Goal: Contribute content: Add original content to the website for others to see

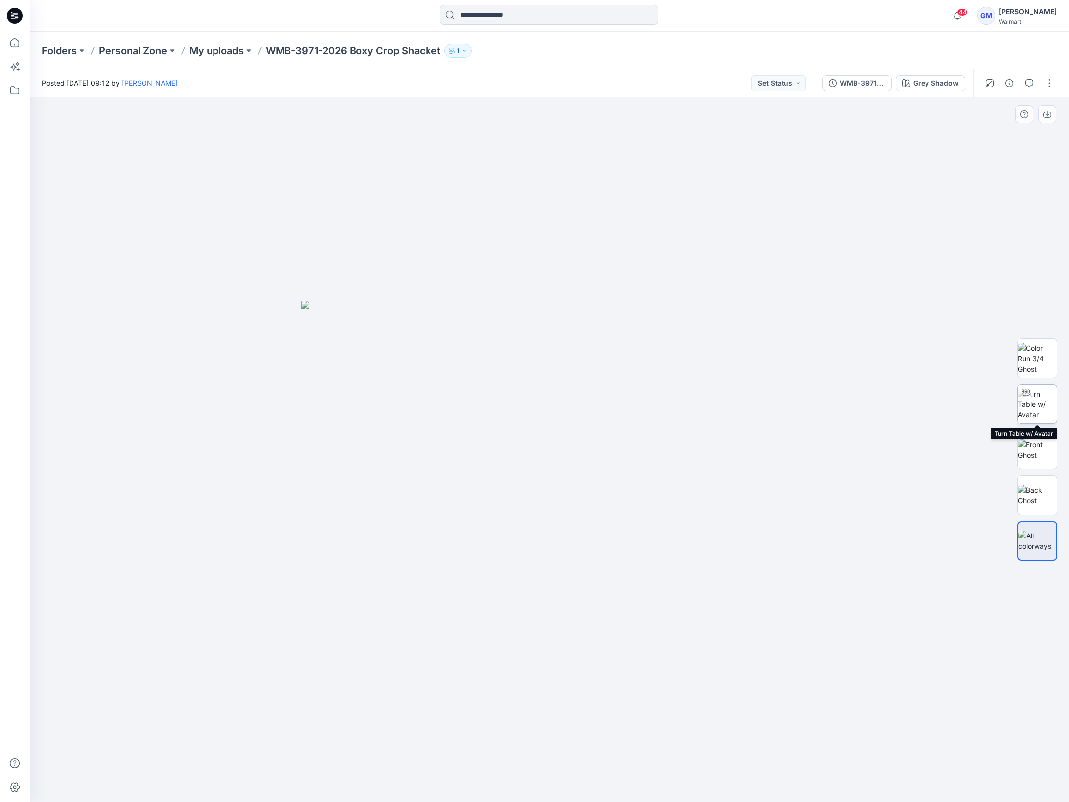
click at [1036, 407] on img at bounding box center [1037, 404] width 39 height 31
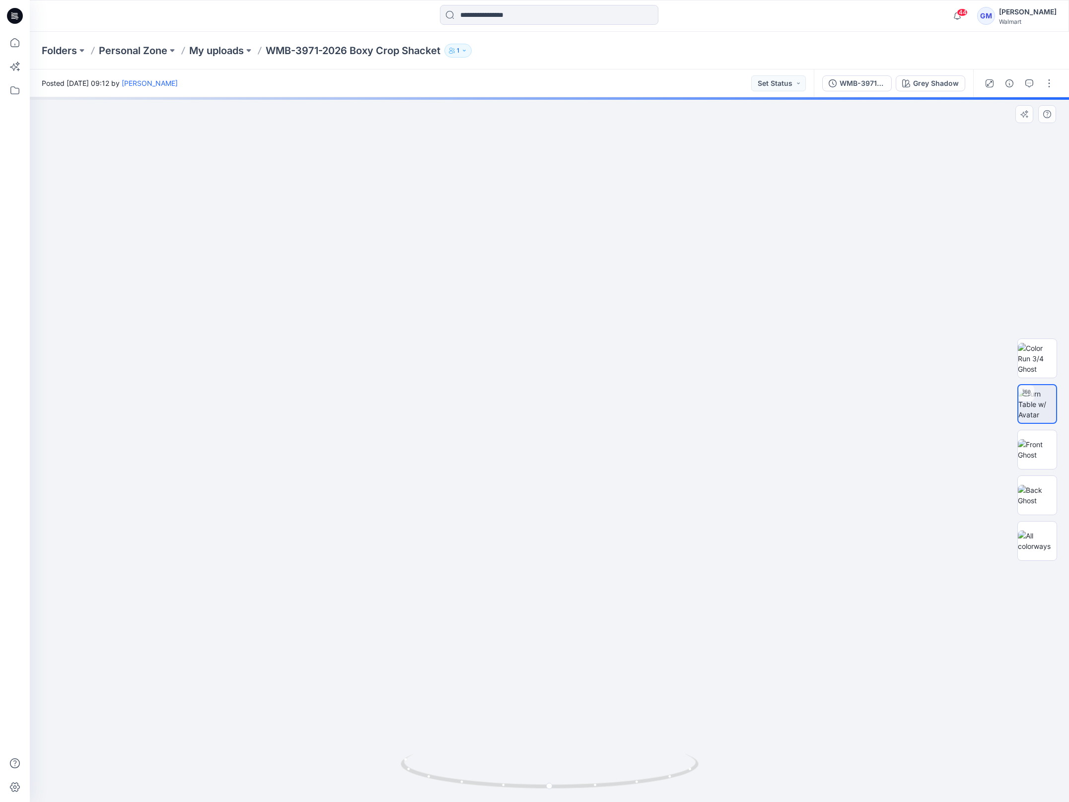
drag, startPoint x: 652, startPoint y: 351, endPoint x: 652, endPoint y: 399, distance: 47.2
click at [652, 399] on img at bounding box center [549, 206] width 1681 height 1191
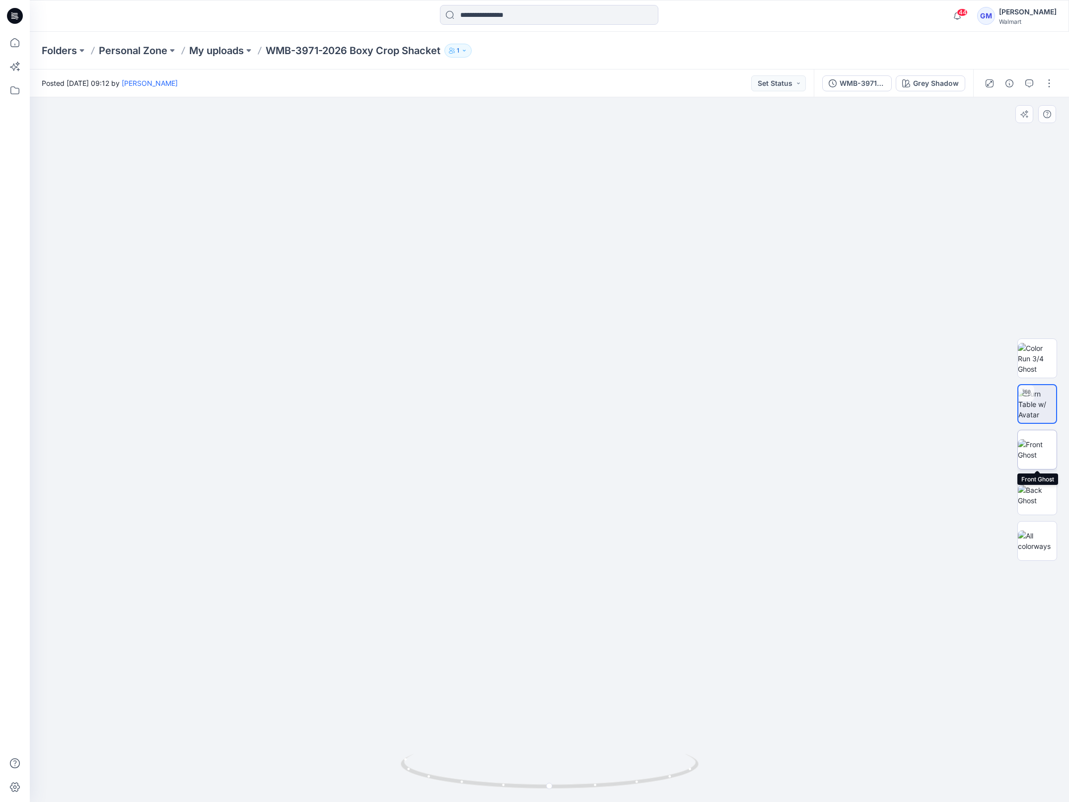
click at [1030, 456] on img at bounding box center [1037, 449] width 39 height 21
click at [1041, 491] on img at bounding box center [1037, 495] width 39 height 21
click at [1043, 360] on img at bounding box center [1037, 358] width 39 height 31
click at [1044, 452] on img at bounding box center [1037, 449] width 39 height 21
click at [940, 80] on div "Grey Shadow" at bounding box center [936, 83] width 46 height 11
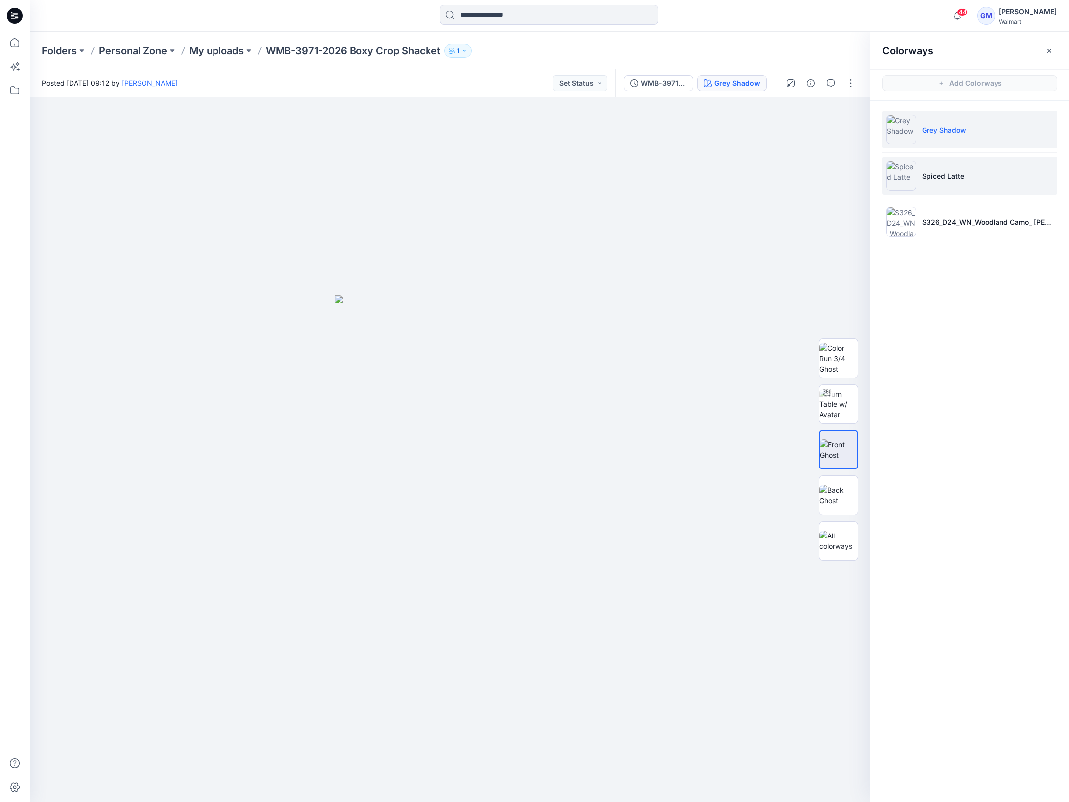
click at [957, 175] on p "Spiced Latte" at bounding box center [943, 176] width 42 height 10
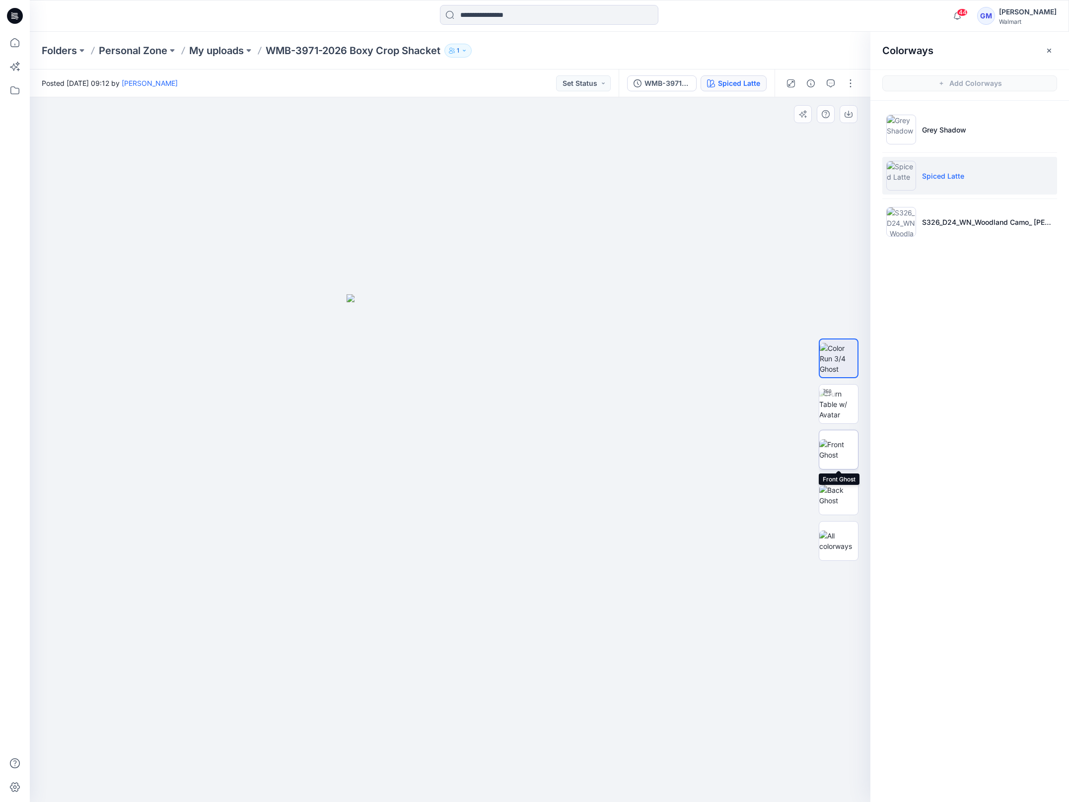
click at [845, 452] on img at bounding box center [838, 449] width 39 height 21
click at [959, 233] on li "S326_D24_WN_Woodland Camo_ Marshall Green_M25414A" at bounding box center [969, 222] width 175 height 38
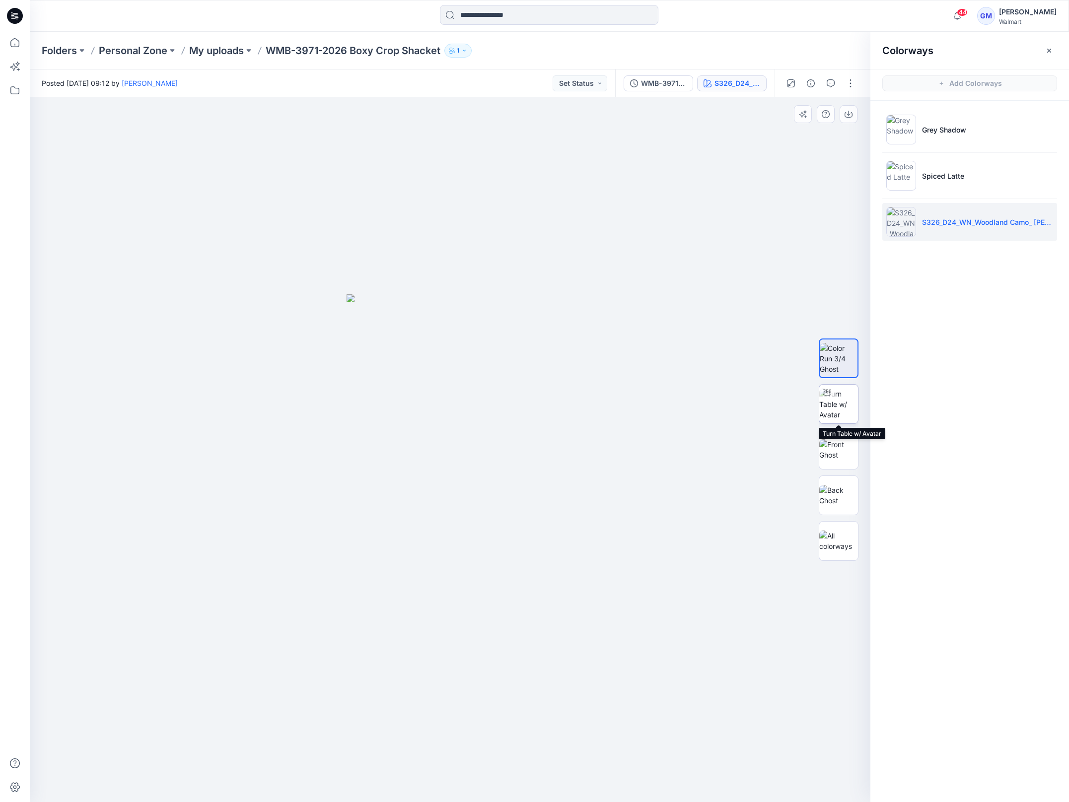
click at [838, 417] on img at bounding box center [838, 404] width 39 height 31
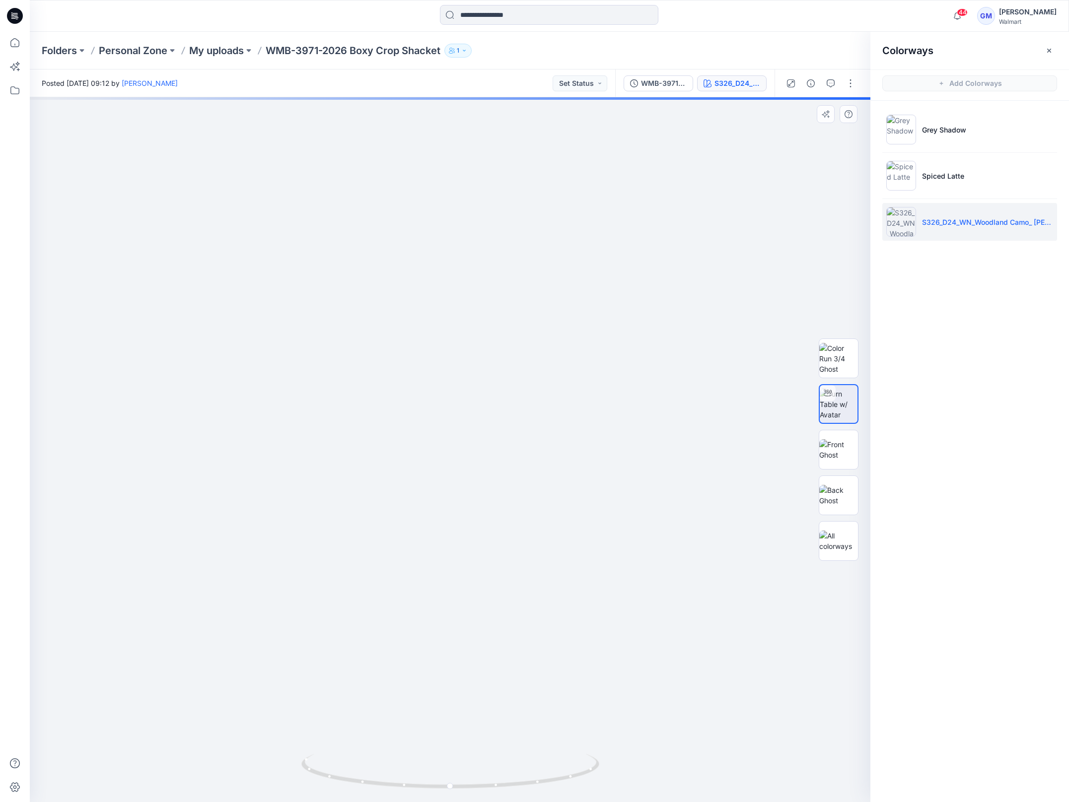
drag, startPoint x: 593, startPoint y: 469, endPoint x: 592, endPoint y: 570, distance: 101.3
click at [592, 570] on img at bounding box center [450, 262] width 1464 height 1080
drag, startPoint x: 571, startPoint y: 781, endPoint x: 450, endPoint y: 794, distance: 121.8
click at [450, 794] on div at bounding box center [450, 778] width 298 height 50
click at [838, 447] on img at bounding box center [838, 449] width 39 height 21
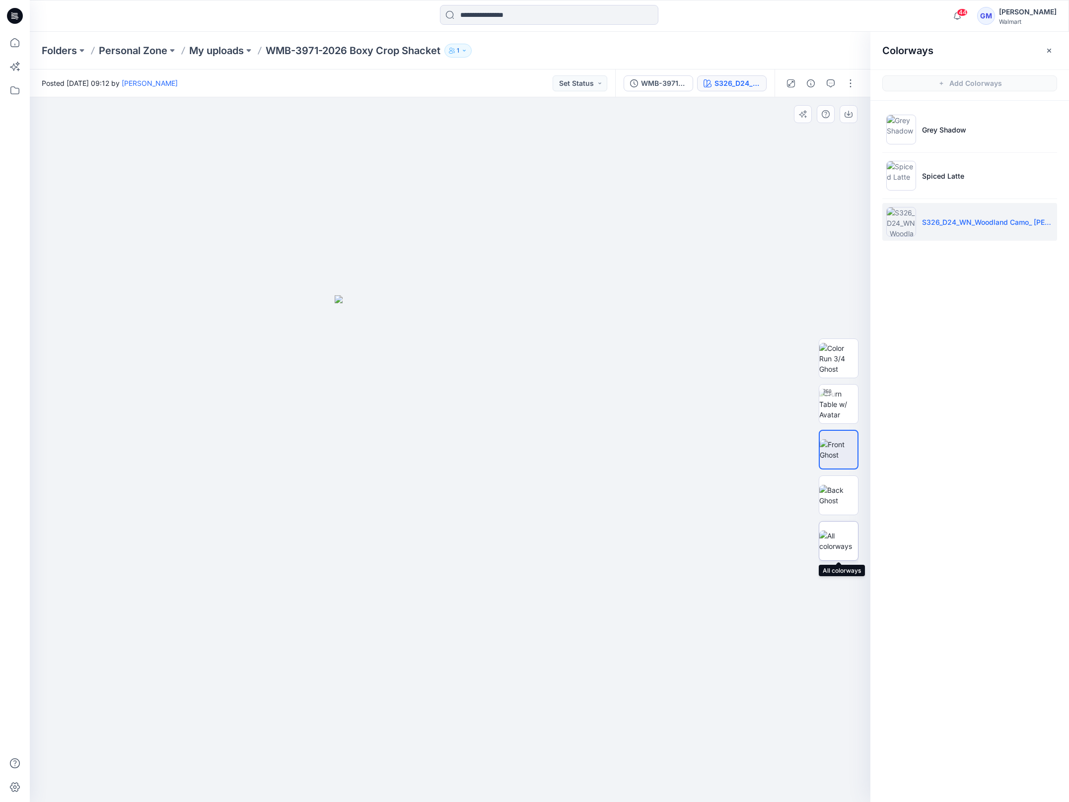
click at [846, 547] on img at bounding box center [838, 541] width 39 height 21
click at [810, 86] on icon "button" at bounding box center [811, 83] width 8 height 8
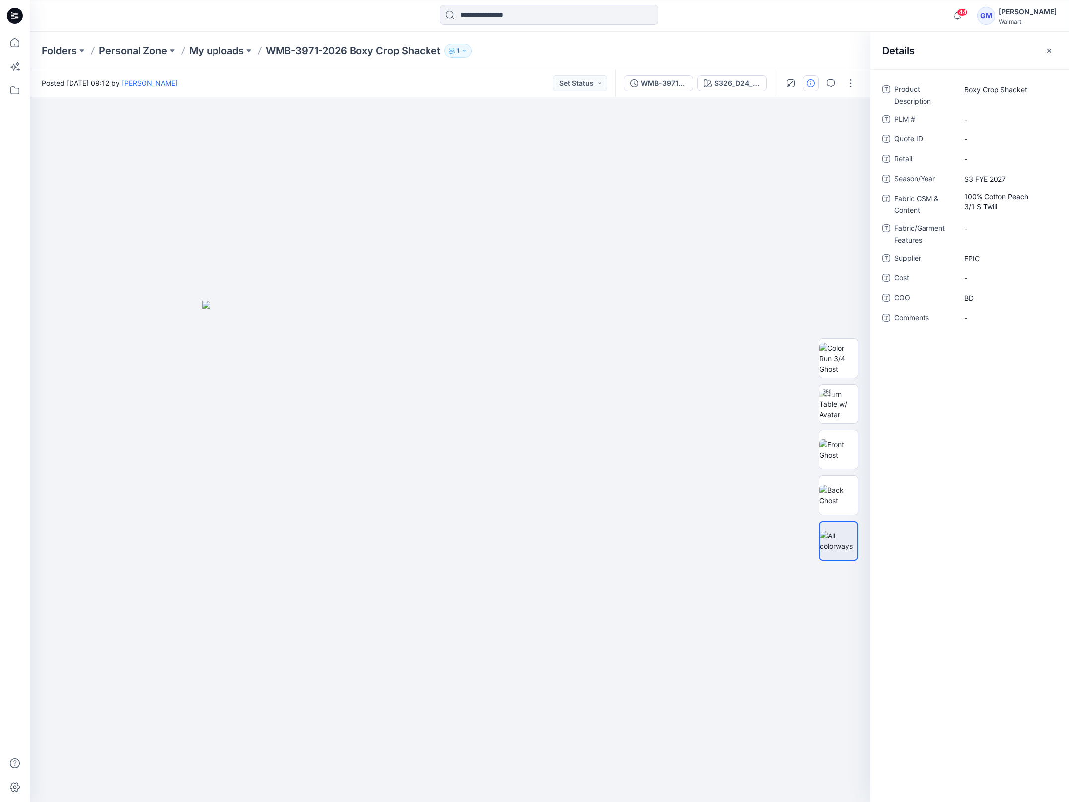
click at [814, 55] on div "Folders Personal Zone My uploads WMB-3971-2026 Boxy Crop Shacket 1" at bounding box center [511, 51] width 938 height 14
click at [854, 83] on button "button" at bounding box center [850, 83] width 16 height 16
click at [799, 132] on button "Edit" at bounding box center [808, 134] width 91 height 18
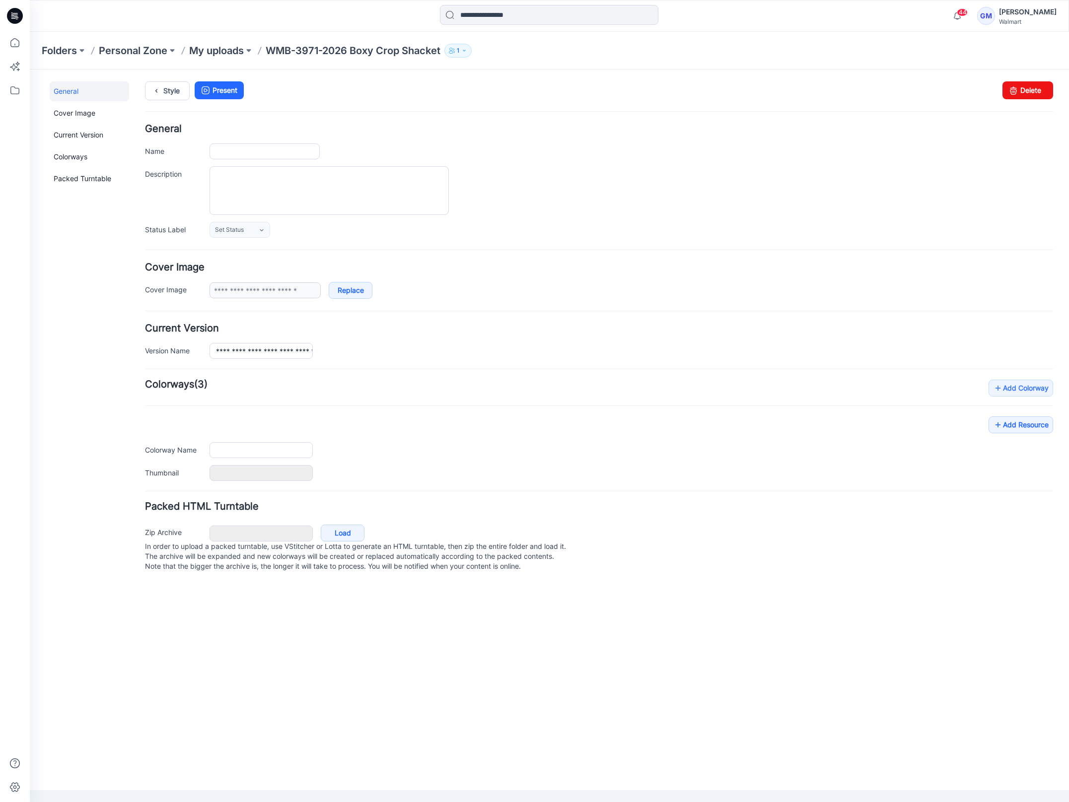
type input "**********"
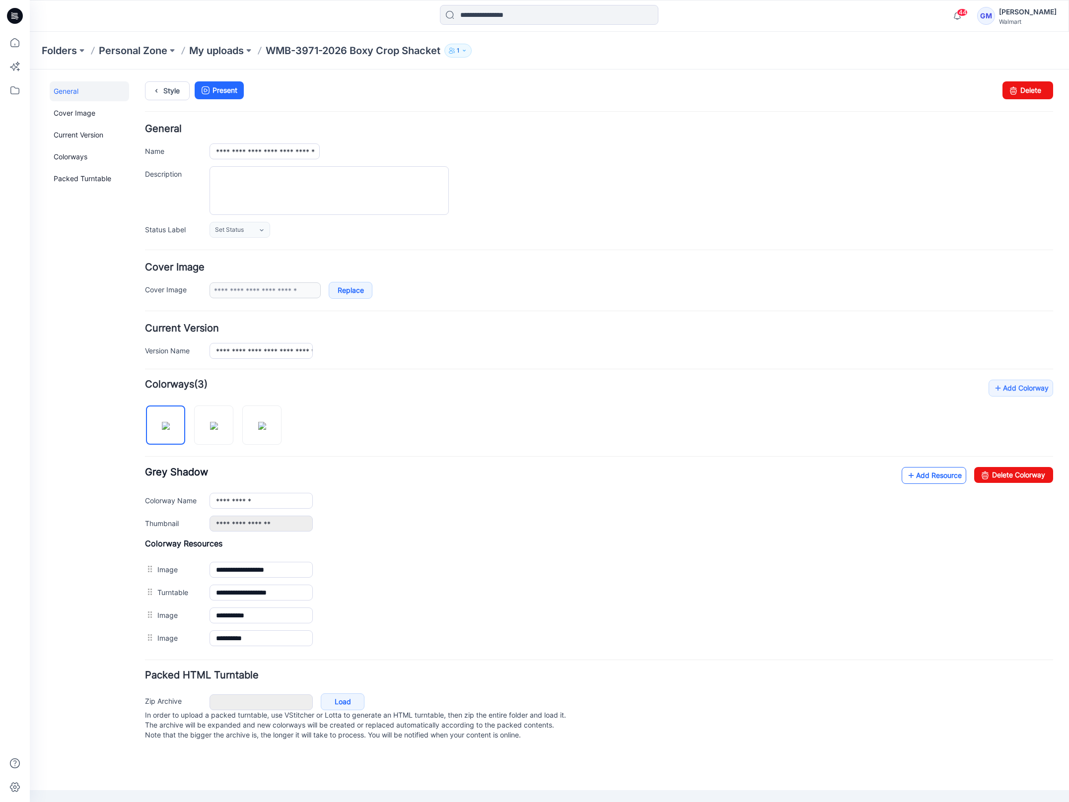
click at [933, 471] on link "Add Resource" at bounding box center [934, 475] width 65 height 17
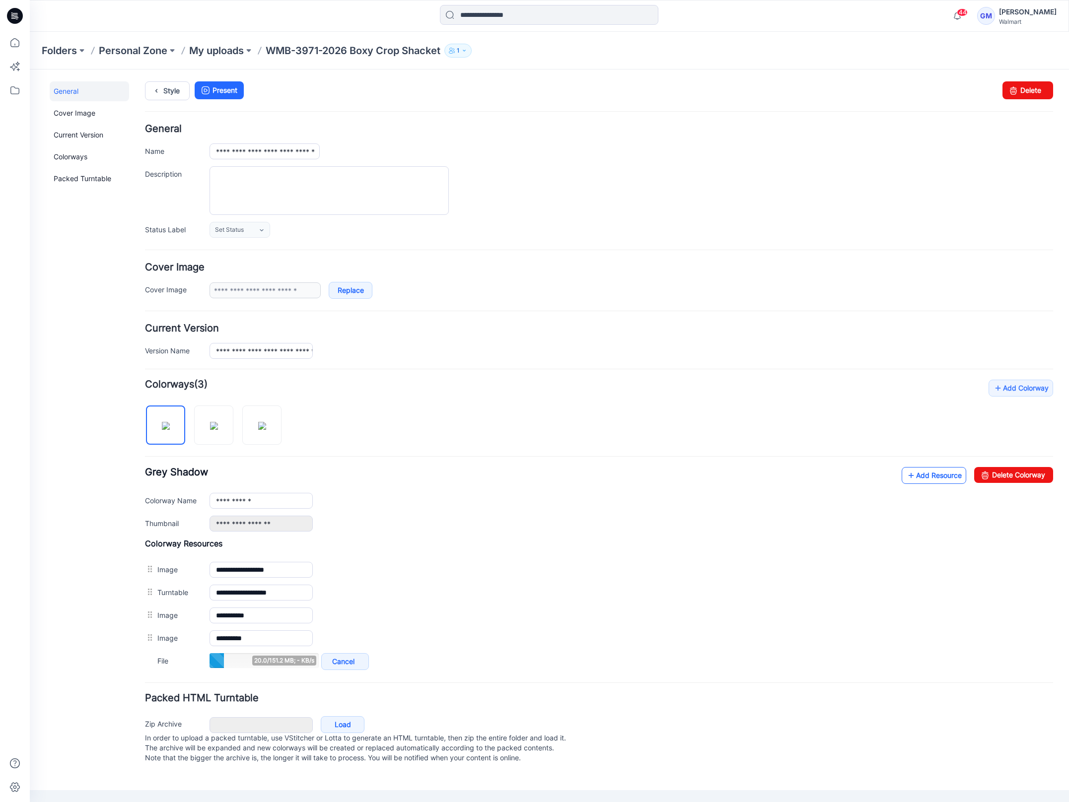
click at [923, 475] on link "Add Resource" at bounding box center [934, 475] width 65 height 17
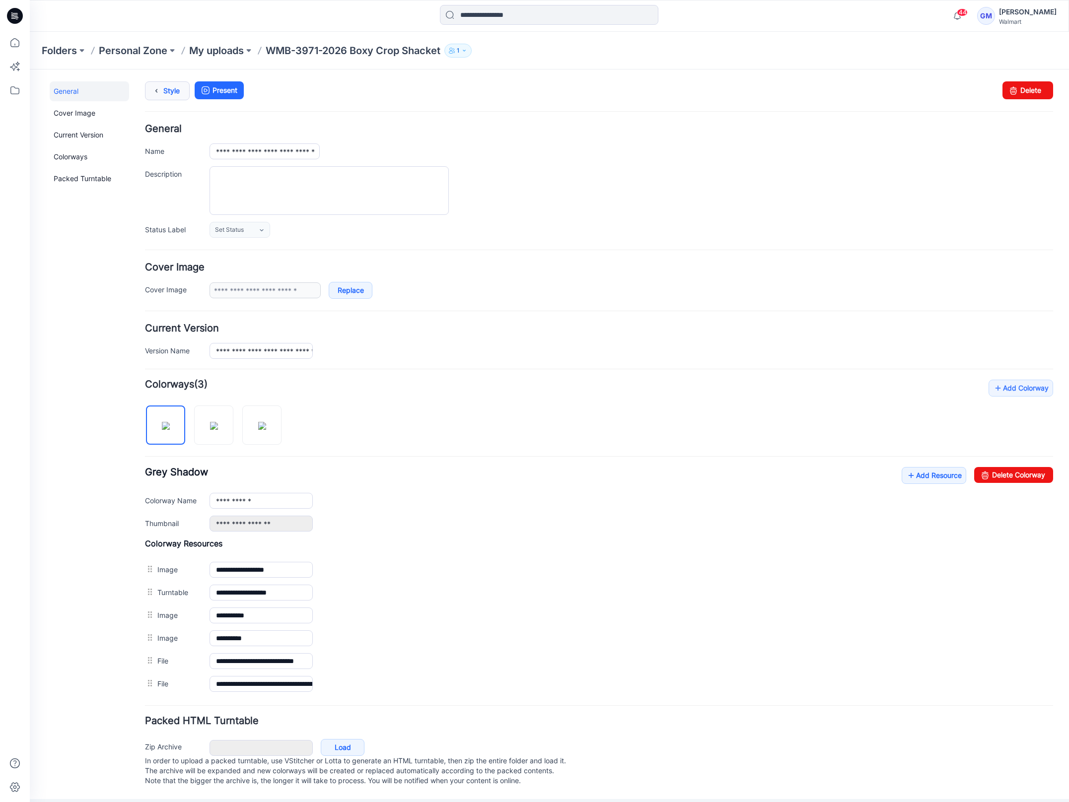
click at [170, 93] on link "Style" at bounding box center [167, 90] width 45 height 19
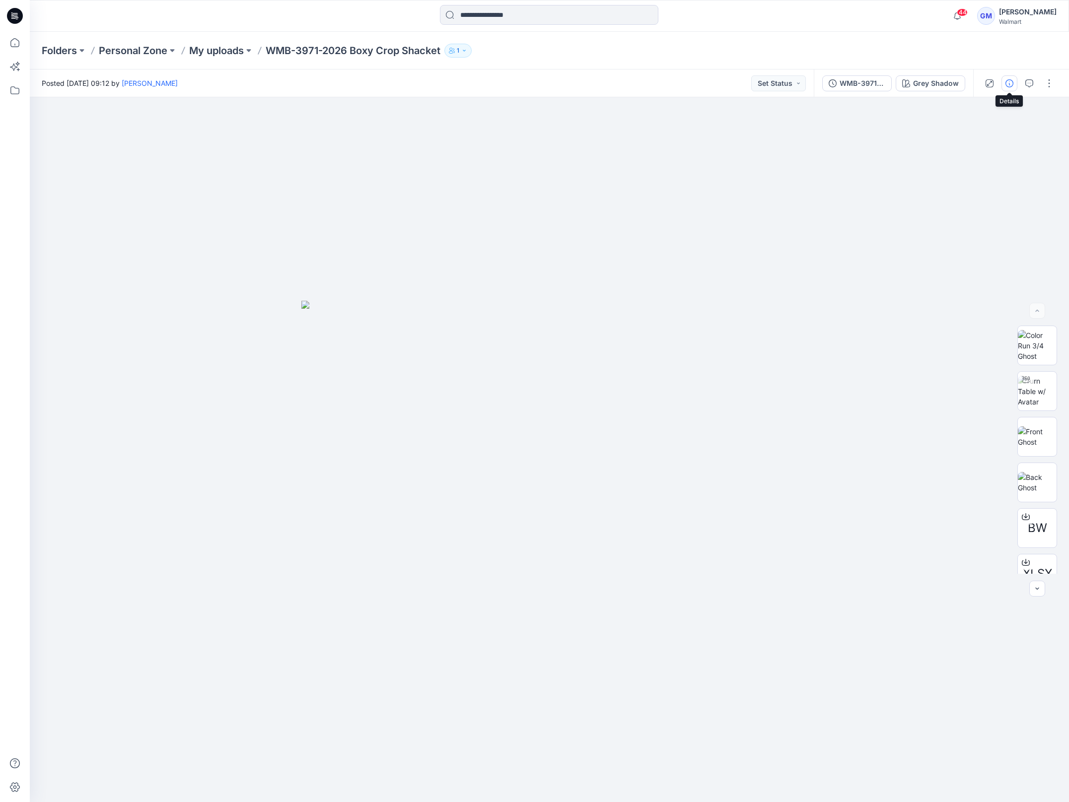
click at [1008, 86] on icon "button" at bounding box center [1009, 83] width 8 height 8
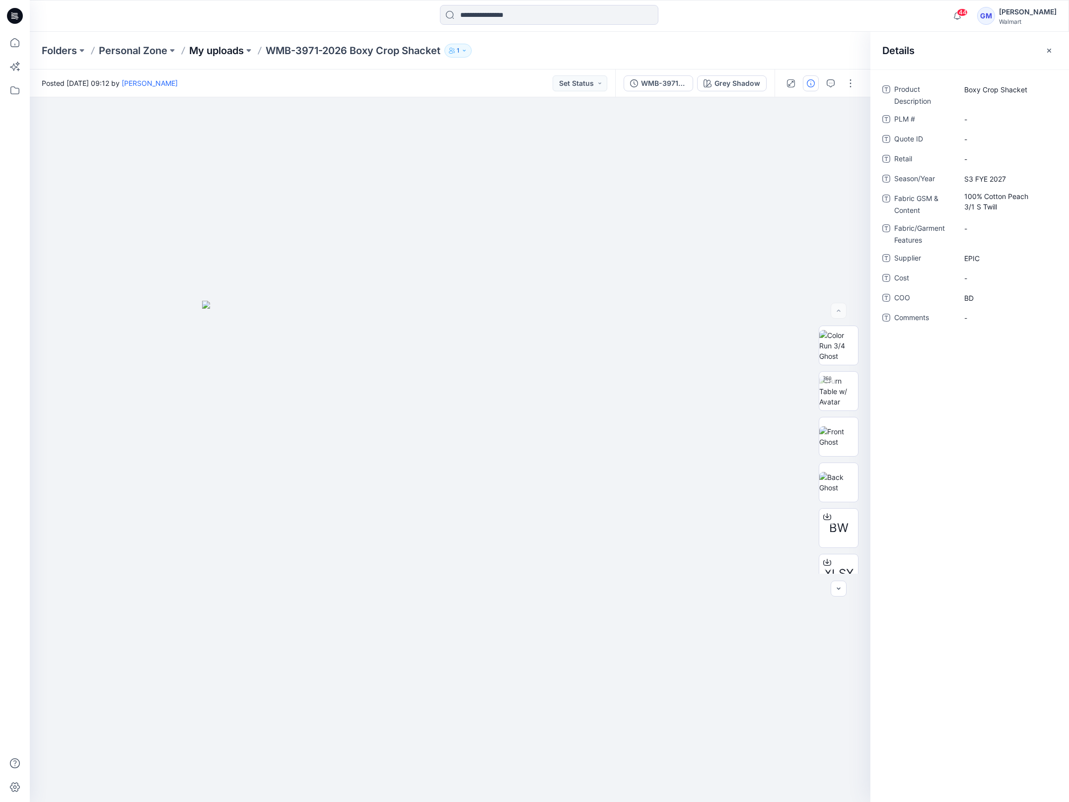
click at [242, 47] on p "My uploads" at bounding box center [216, 51] width 55 height 14
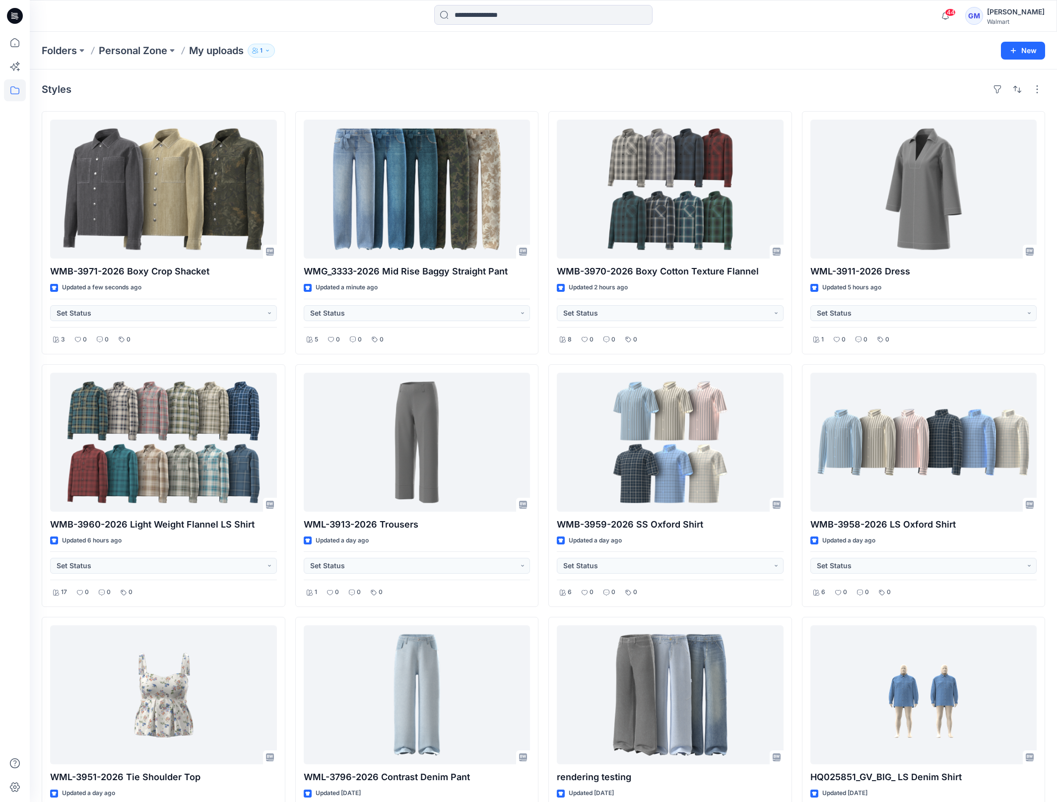
click at [401, 88] on div "Styles" at bounding box center [544, 89] width 1004 height 16
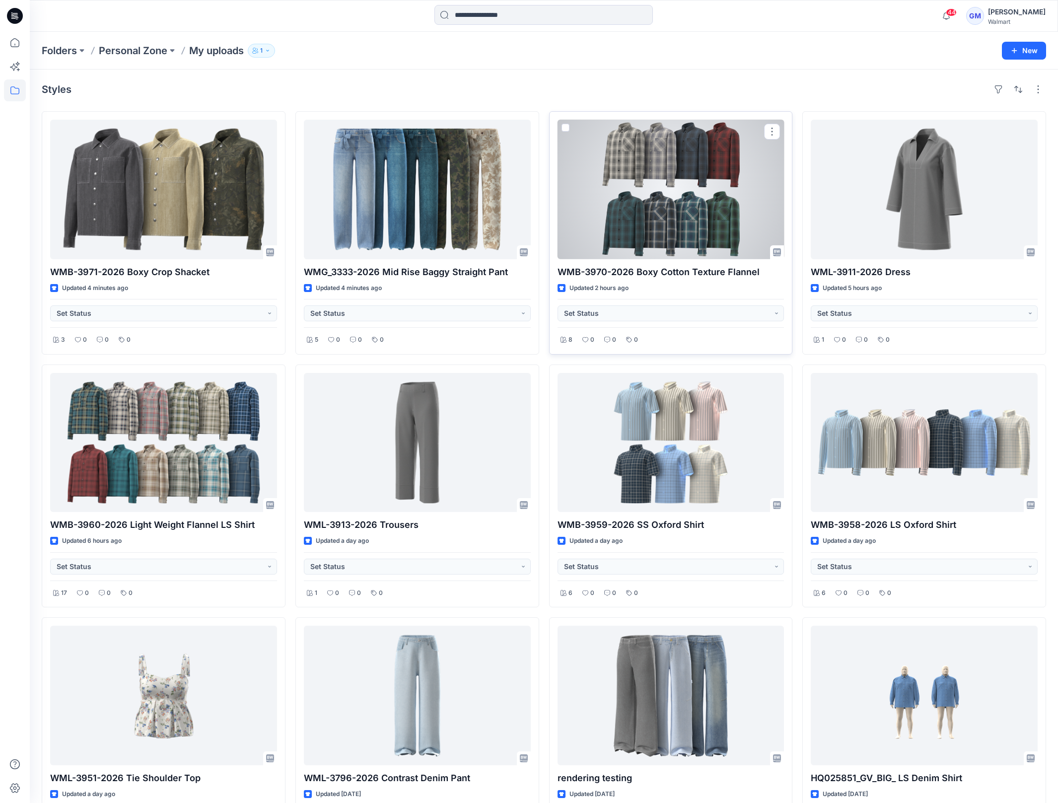
click at [636, 226] on div at bounding box center [671, 190] width 227 height 140
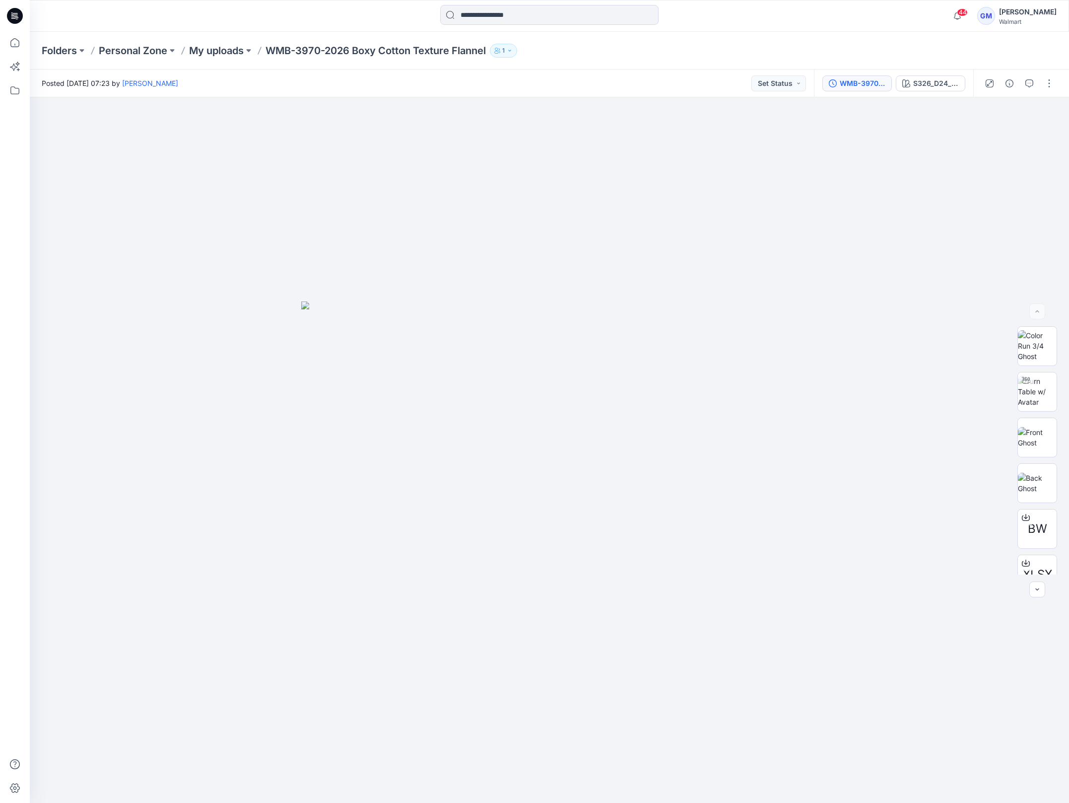
click at [861, 85] on div "WMB-3970-2026 Boxy Cotton Texture Flannel_Full Colorway" at bounding box center [863, 83] width 46 height 11
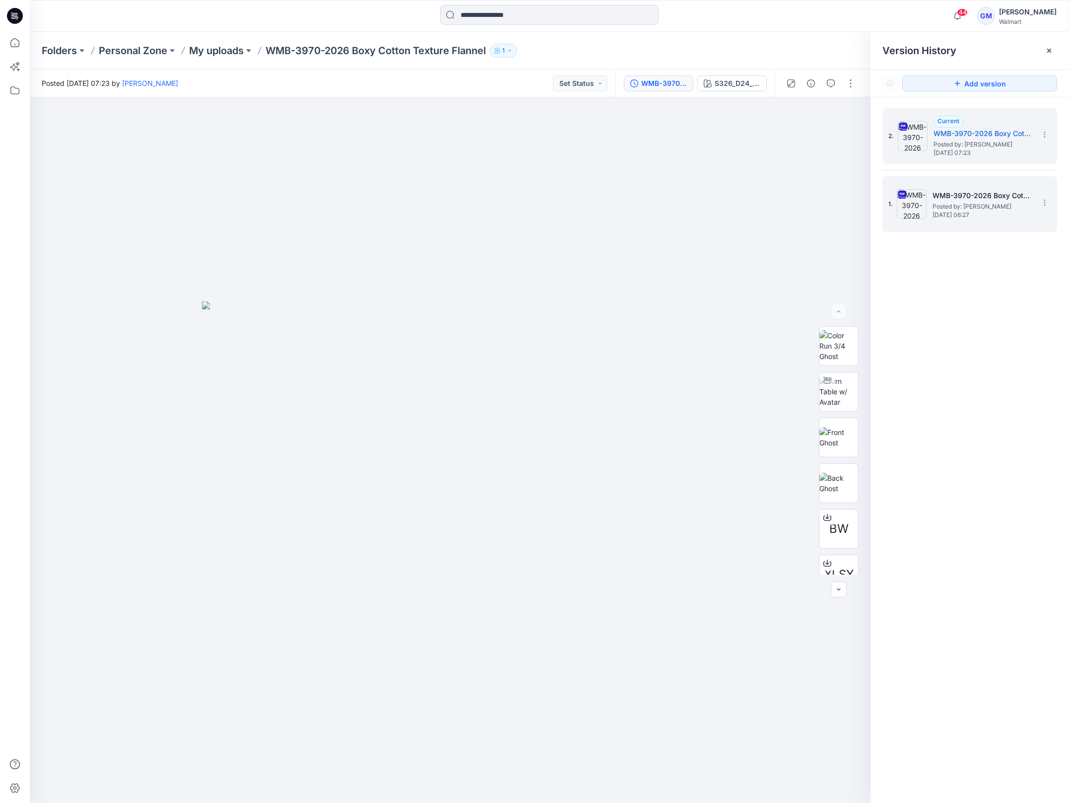
click at [948, 223] on div "1. WMB-3970-2026 Boxy Cotton Texture Flannel_Soft Silver Posted by: Gayan Mahaw…" at bounding box center [963, 204] width 149 height 48
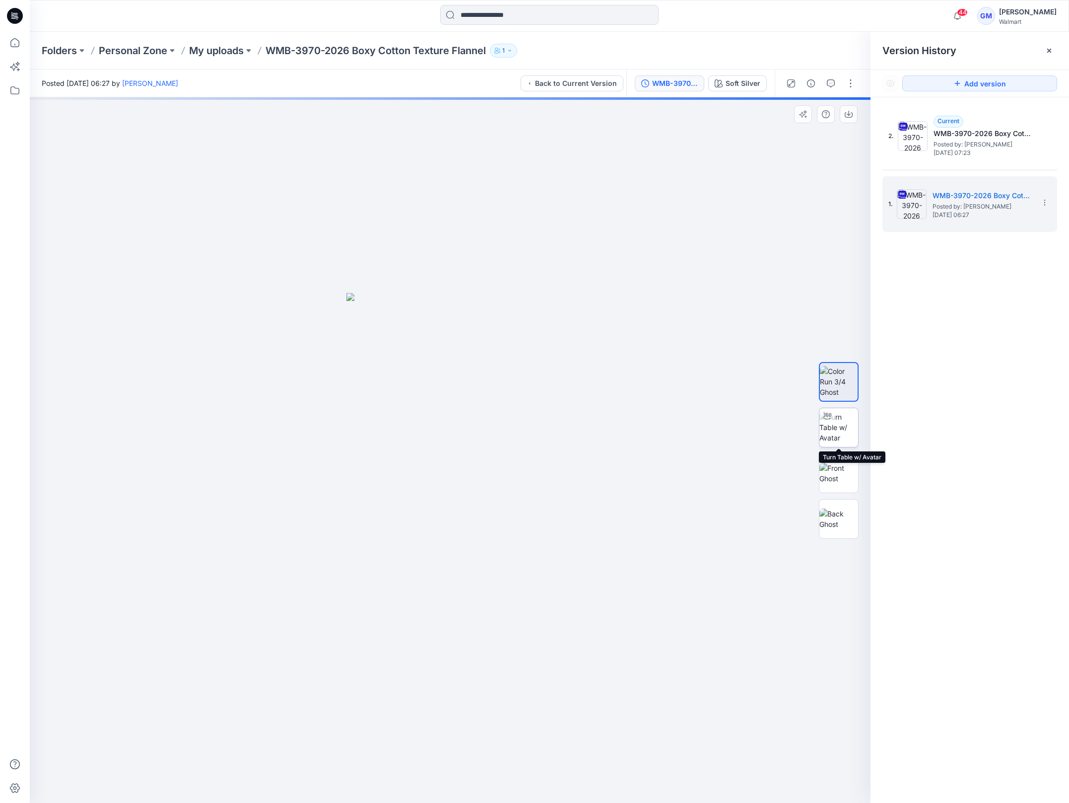
click at [843, 434] on img at bounding box center [839, 427] width 39 height 31
drag, startPoint x: 570, startPoint y: 539, endPoint x: 574, endPoint y: 633, distance: 93.9
click at [574, 633] on img at bounding box center [450, 272] width 1465 height 1060
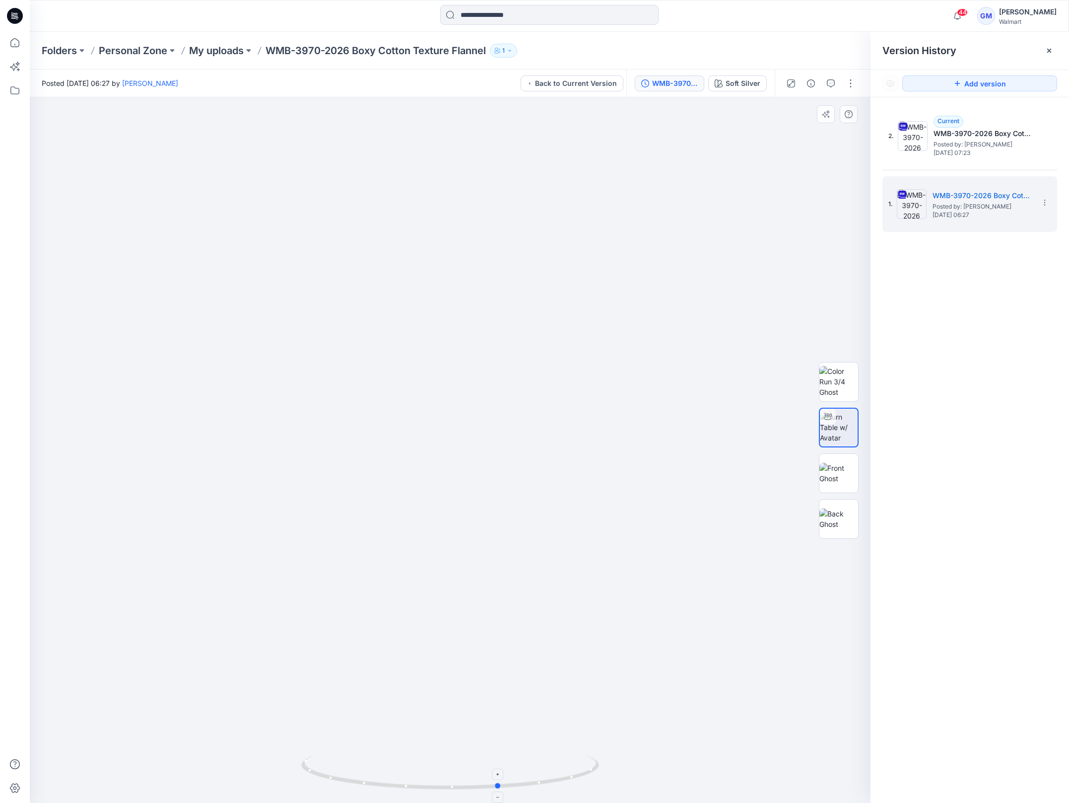
drag, startPoint x: 582, startPoint y: 781, endPoint x: 320, endPoint y: 756, distance: 263.3
click at [320, 756] on icon at bounding box center [451, 773] width 300 height 37
click at [838, 463] on img at bounding box center [839, 473] width 39 height 21
click at [222, 49] on p "My uploads" at bounding box center [216, 51] width 55 height 14
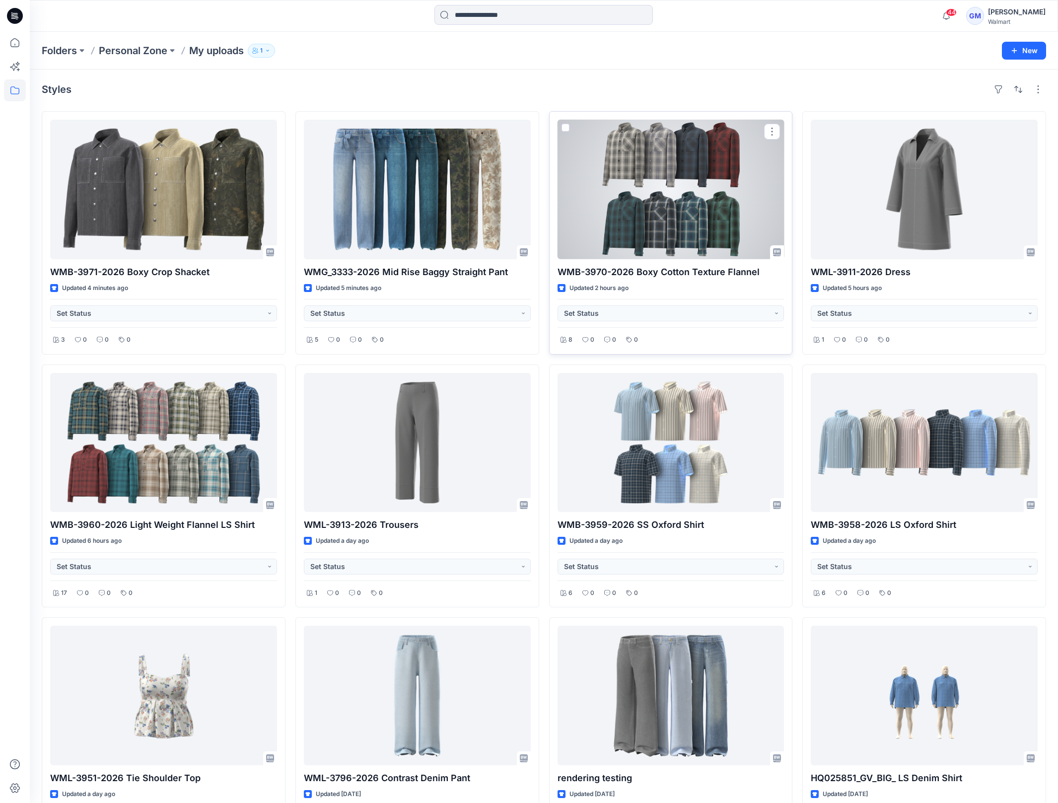
click at [622, 221] on div at bounding box center [671, 190] width 227 height 140
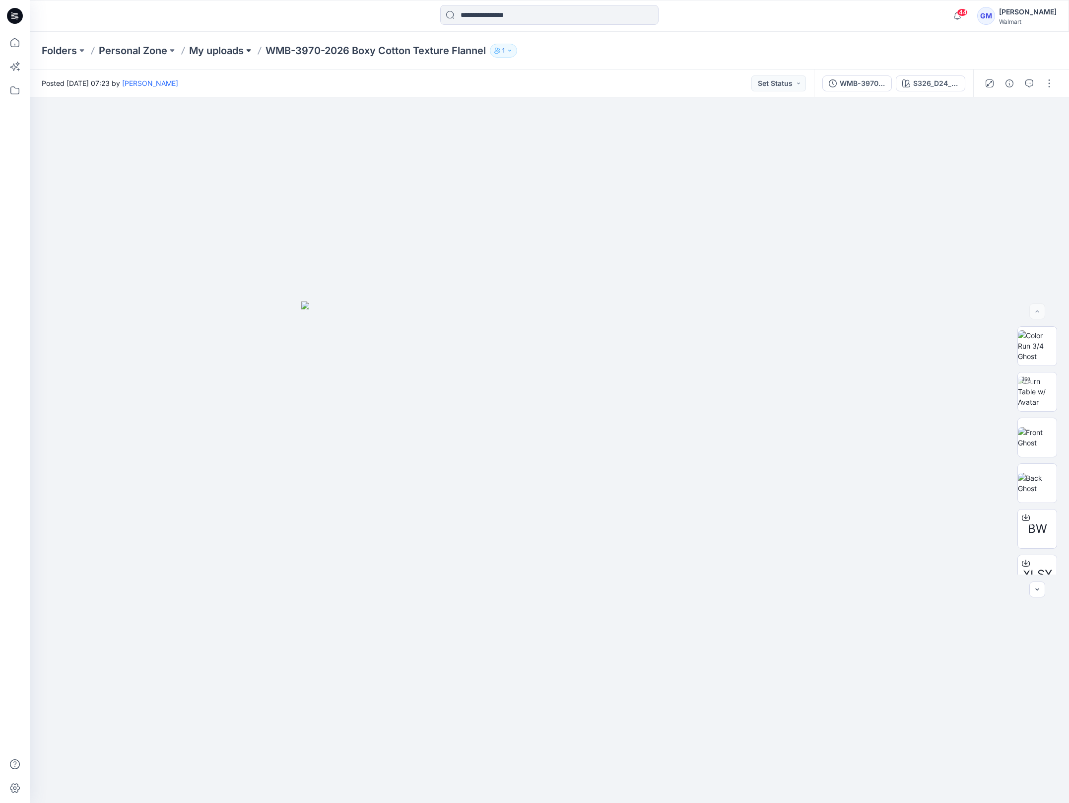
click at [248, 50] on button at bounding box center [249, 51] width 10 height 14
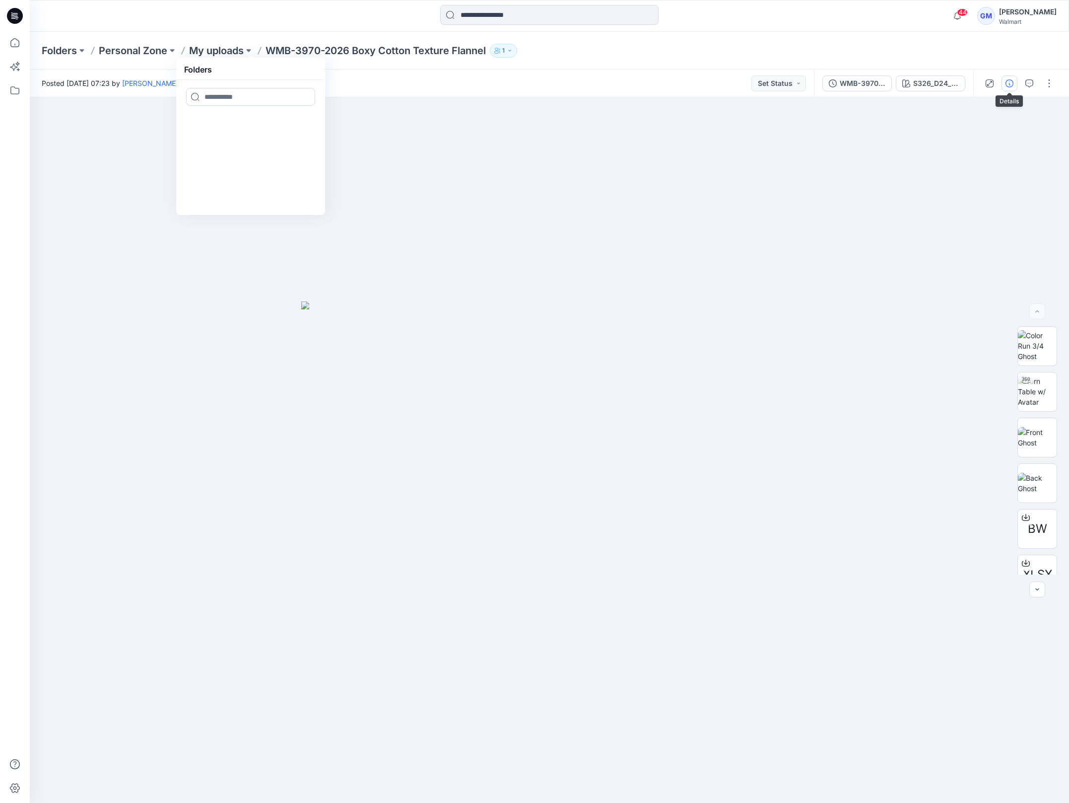
click at [1006, 84] on icon "button" at bounding box center [1010, 83] width 8 height 8
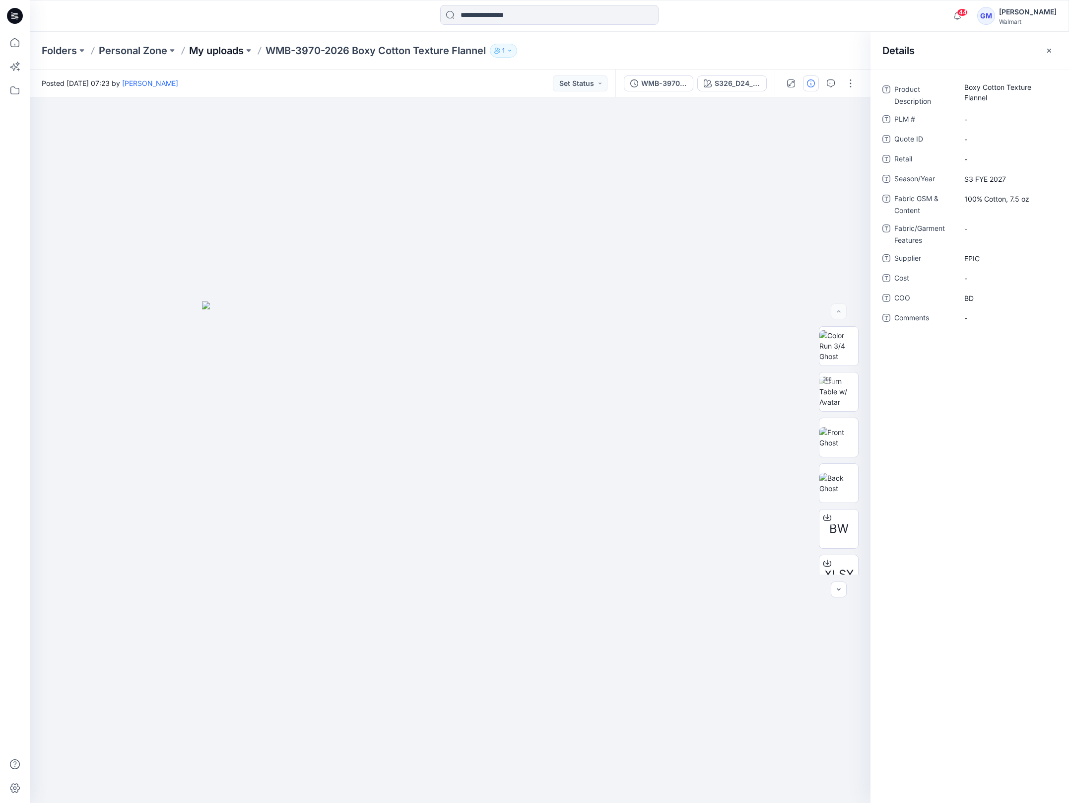
click at [208, 49] on p "My uploads" at bounding box center [216, 51] width 55 height 14
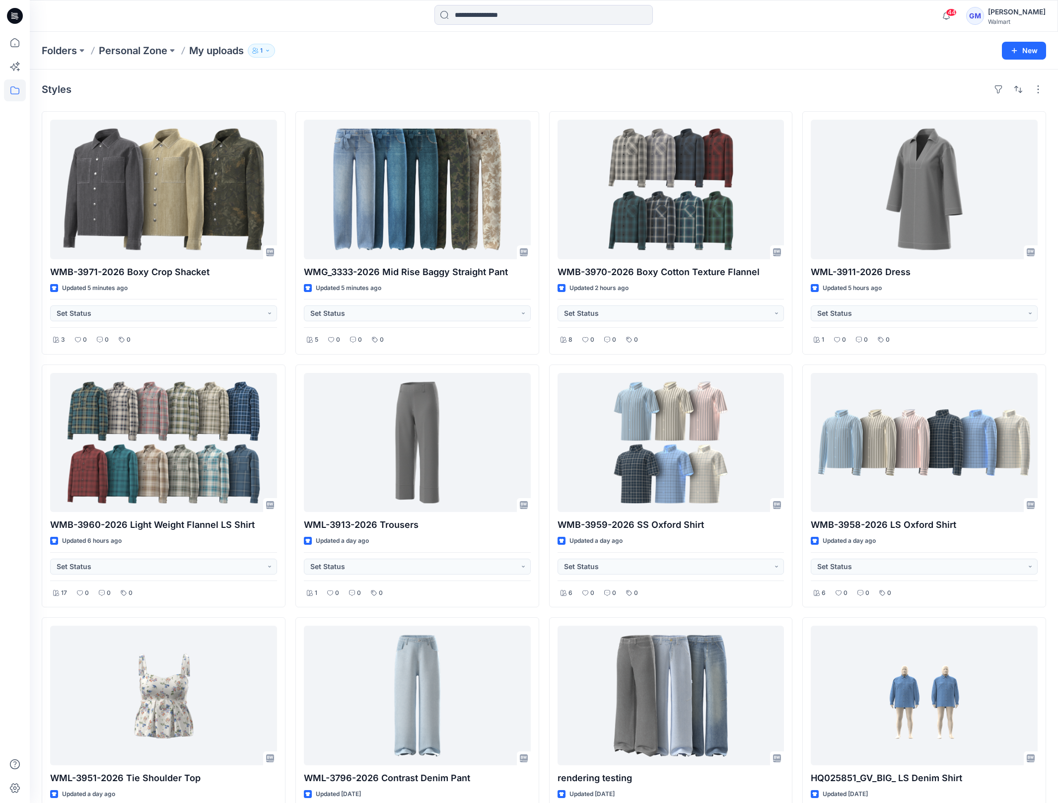
click at [334, 92] on div "Styles" at bounding box center [544, 89] width 1004 height 16
drag, startPoint x: 364, startPoint y: 66, endPoint x: 359, endPoint y: 70, distance: 7.0
click at [364, 66] on div "Folders Personal Zone My uploads 1 New" at bounding box center [544, 51] width 1028 height 38
drag, startPoint x: 221, startPoint y: 273, endPoint x: 40, endPoint y: 277, distance: 180.7
click at [40, 277] on div "Styles WMB-3971-2026 Boxy Crop Shacket Updated 5 minutes ago Set Status 3 0 0 0…" at bounding box center [544, 489] width 1028 height 838
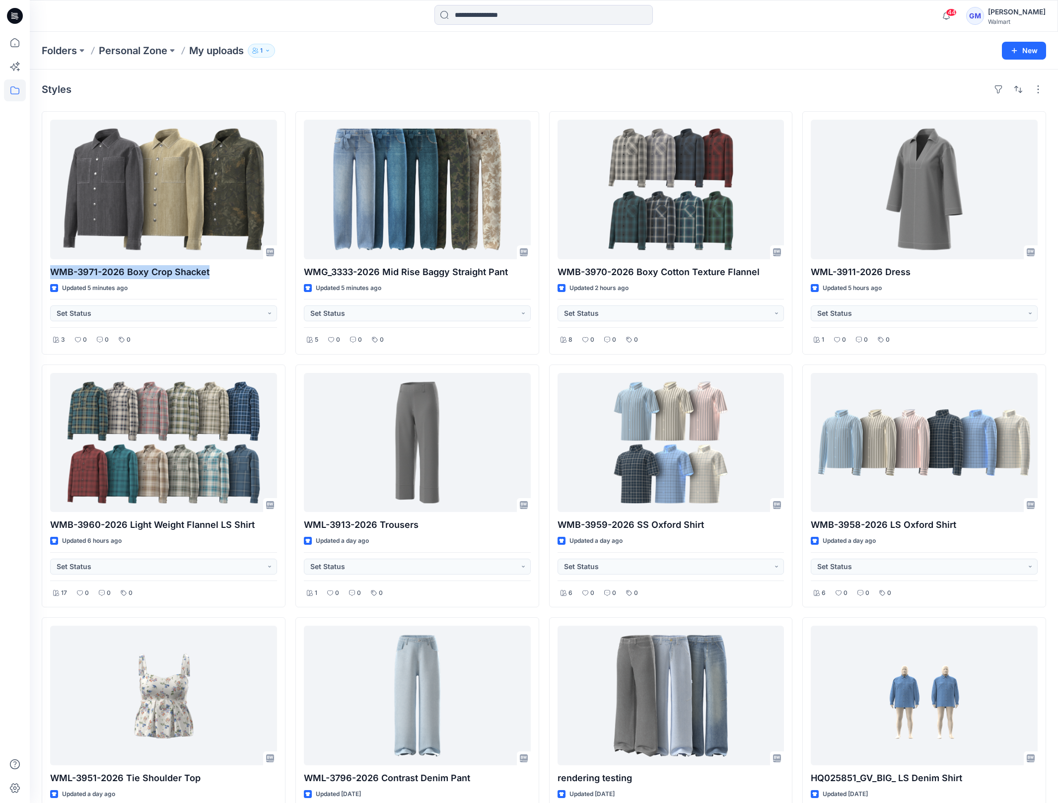
copy p "WMB-3971-2026 Boxy Crop Shacket"
click at [282, 93] on div "Styles" at bounding box center [544, 89] width 1004 height 16
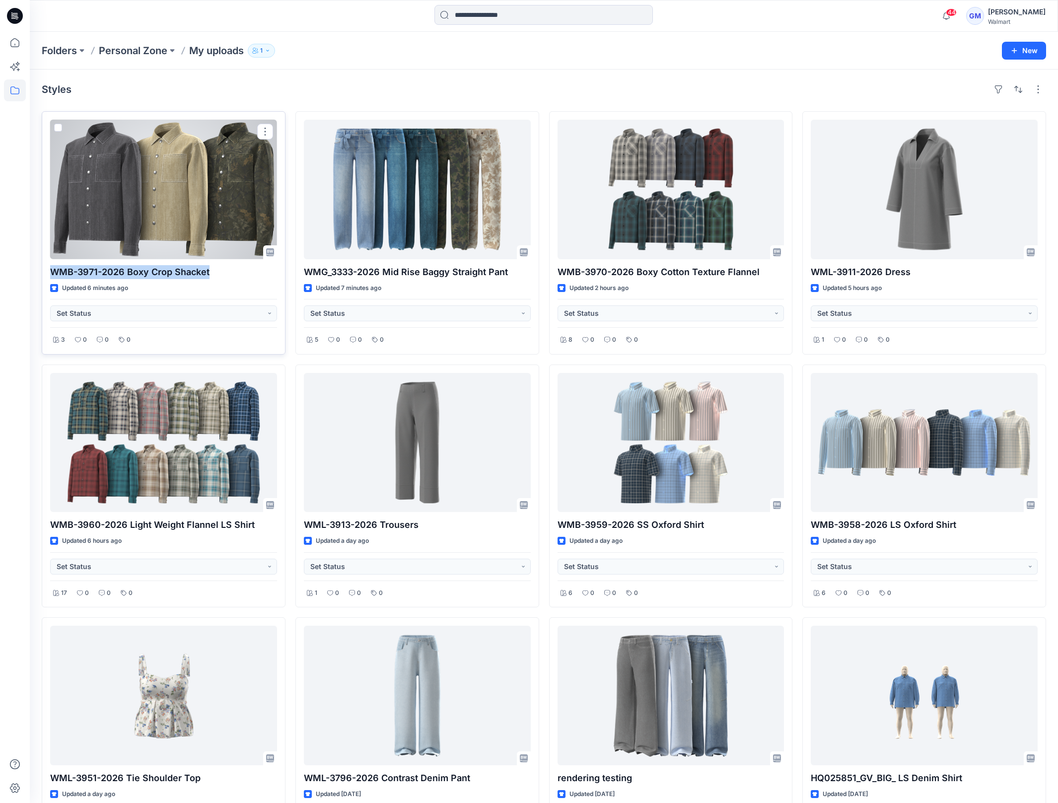
drag, startPoint x: 210, startPoint y: 275, endPoint x: 52, endPoint y: 275, distance: 157.9
click at [52, 275] on p "WMB-3971-2026 Boxy Crop Shacket" at bounding box center [163, 272] width 227 height 14
copy p "WMB-3971-2026 Boxy Crop Shacket"
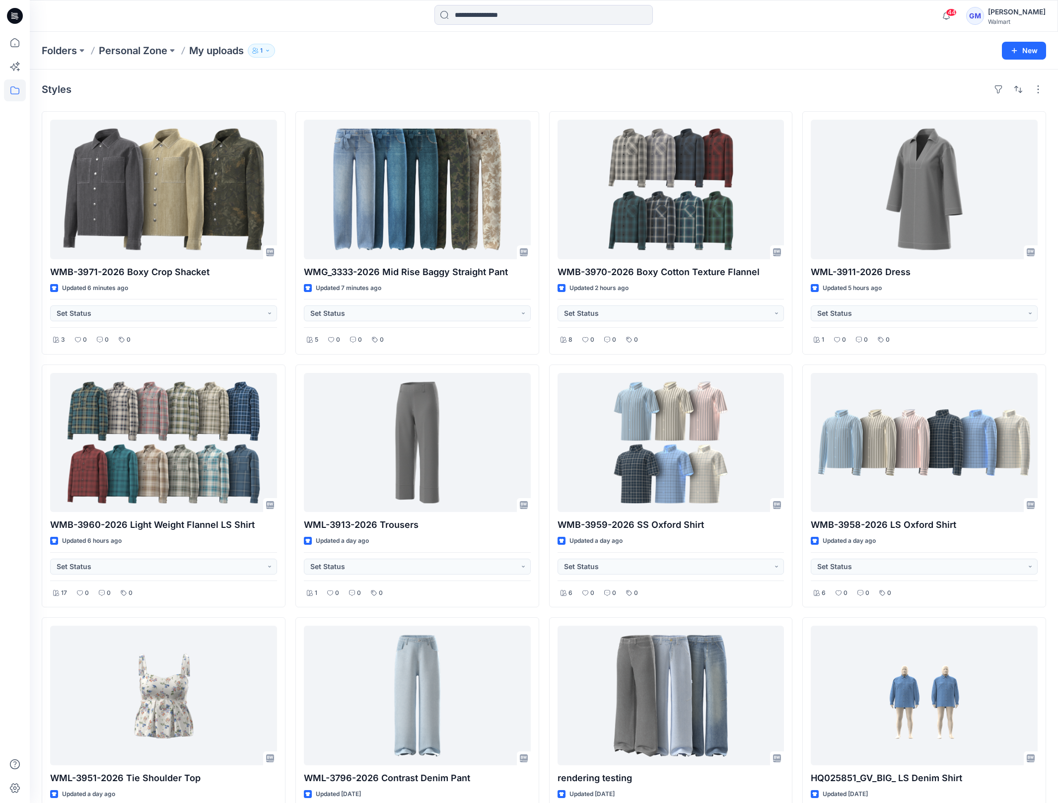
click at [255, 97] on div "Styles" at bounding box center [544, 89] width 1004 height 16
click at [236, 91] on div "Styles" at bounding box center [544, 89] width 1004 height 16
